Goal: Task Accomplishment & Management: Use online tool/utility

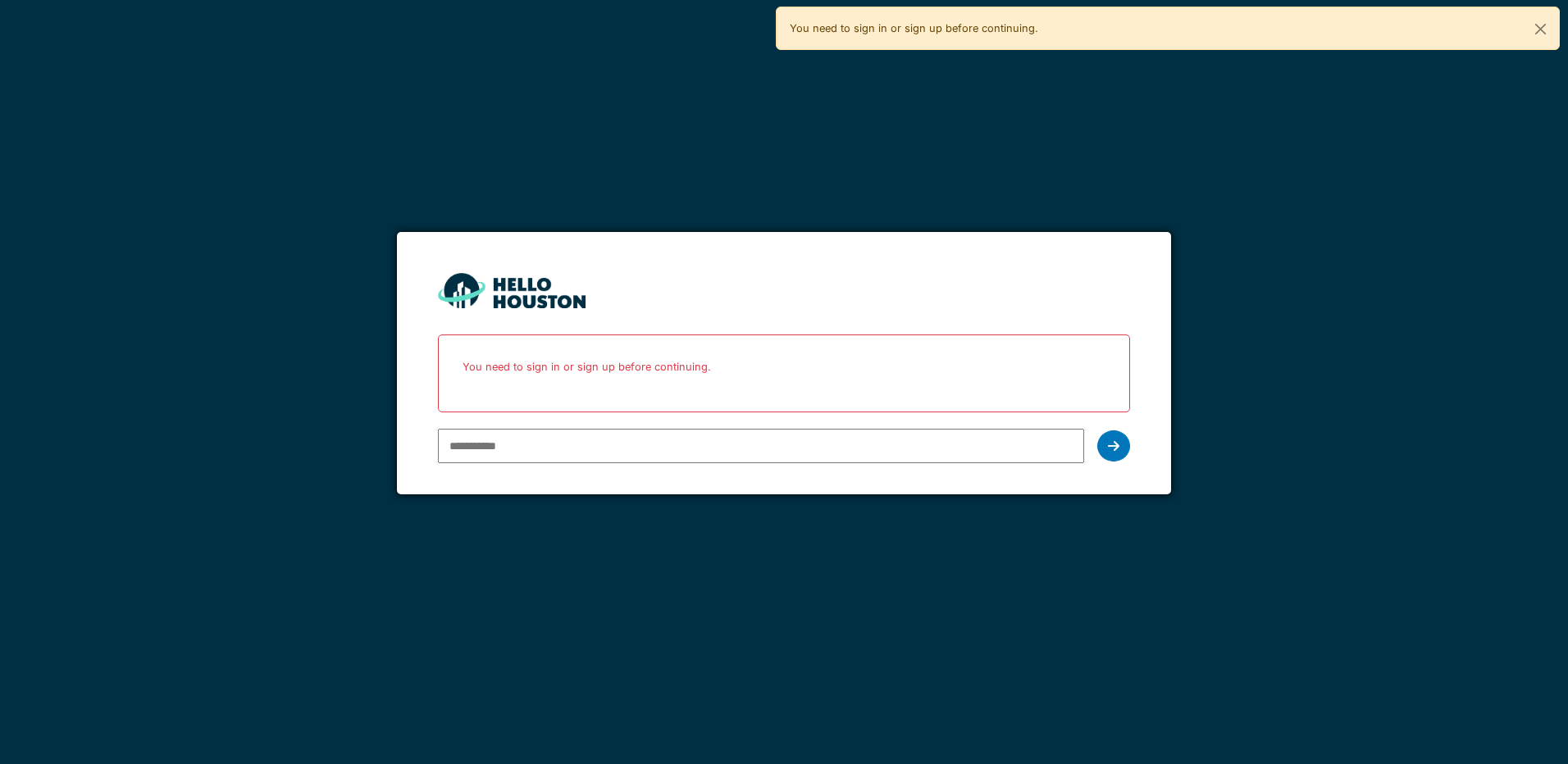
click at [503, 449] on input "email" at bounding box center [760, 445] width 646 height 35
type input "**********"
click at [1115, 446] on icon at bounding box center [1114, 446] width 11 height 13
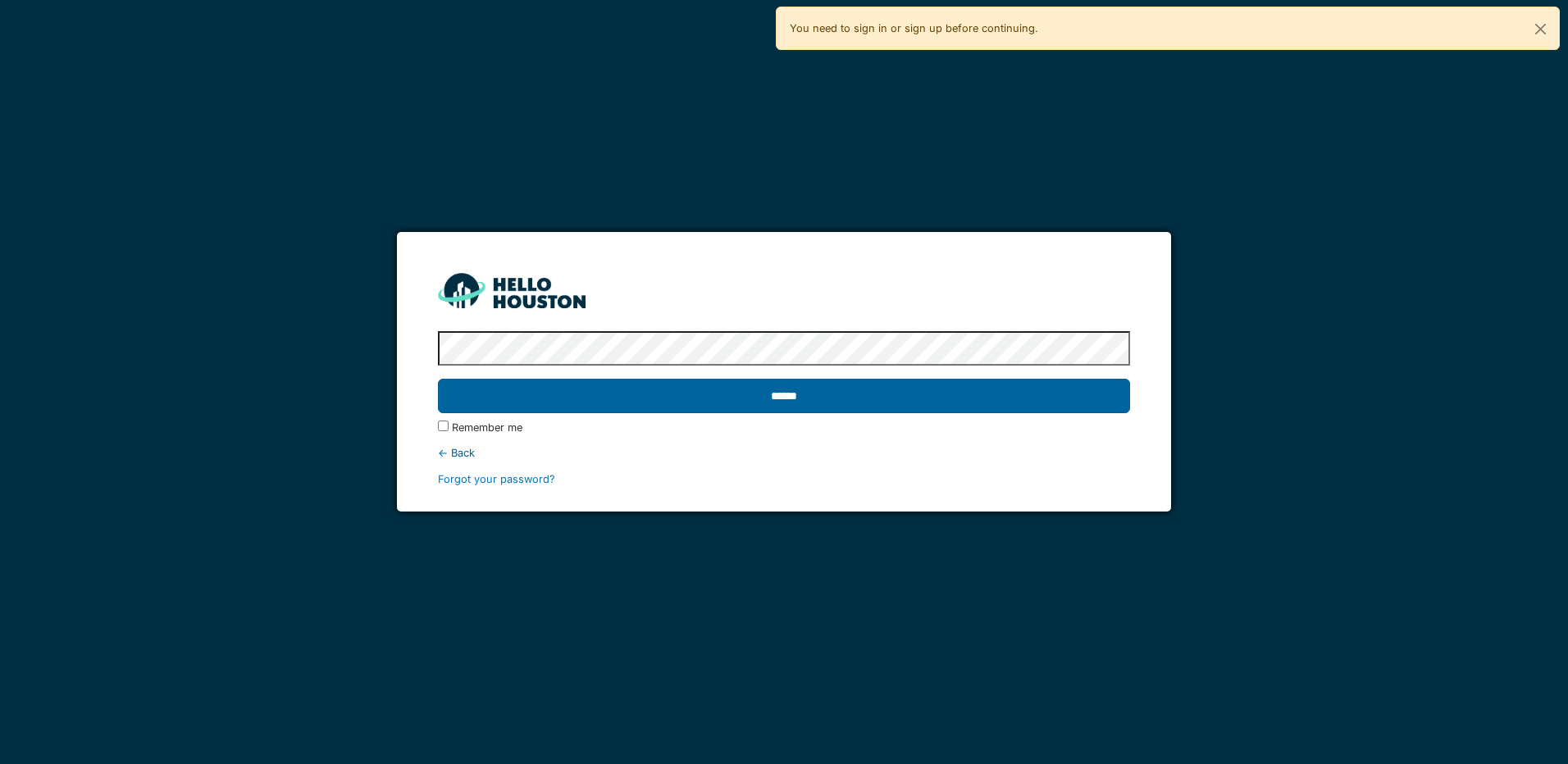
click at [826, 399] on input "******" at bounding box center [784, 396] width 692 height 35
